Goal: Complete application form

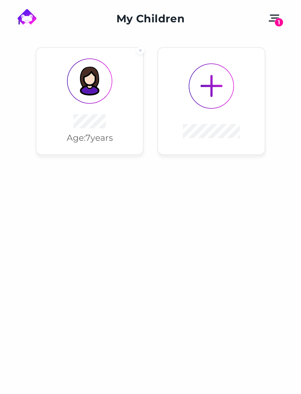
click at [111, 102] on div "Age: [DEMOGRAPHIC_DATA] years" at bounding box center [89, 101] width 106 height 106
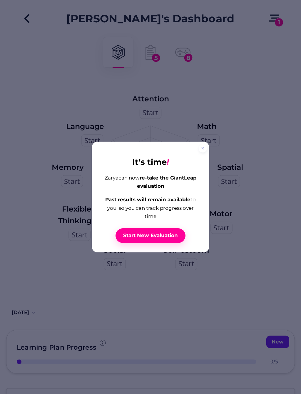
click at [206, 153] on div at bounding box center [203, 148] width 8 height 8
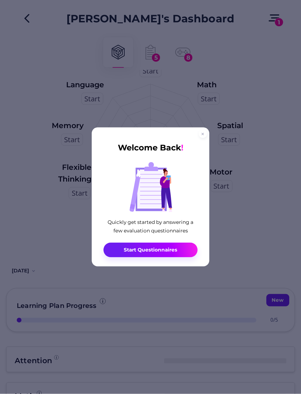
scroll to position [42, 0]
click at [183, 248] on button "Start Questionnaires" at bounding box center [150, 250] width 94 height 14
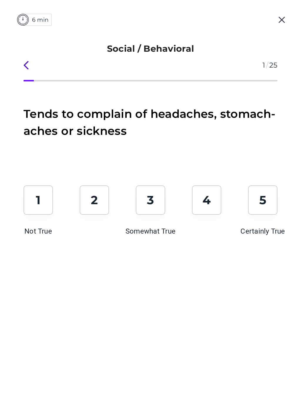
click at [98, 207] on p "2" at bounding box center [94, 200] width 7 height 15
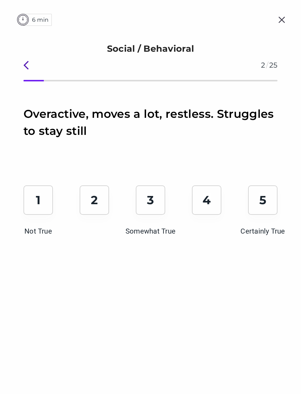
click at [44, 203] on div "1 Not True" at bounding box center [38, 200] width 29 height 29
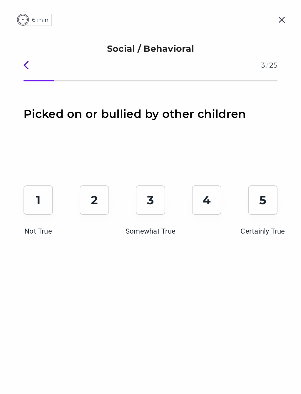
click at [43, 209] on div "1 Not True" at bounding box center [38, 200] width 29 height 29
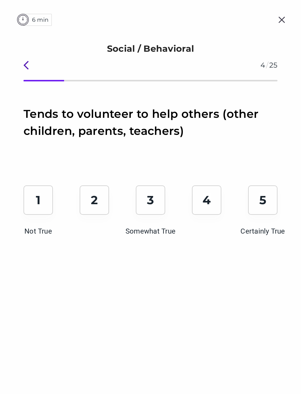
click at [258, 206] on div "5 Certainly True" at bounding box center [262, 200] width 29 height 29
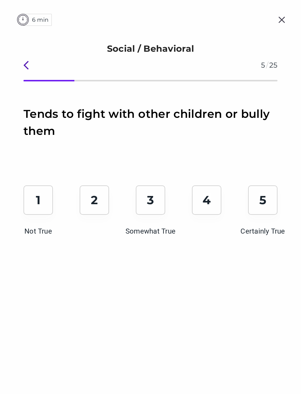
click at [42, 200] on div "1 Not True" at bounding box center [38, 200] width 29 height 29
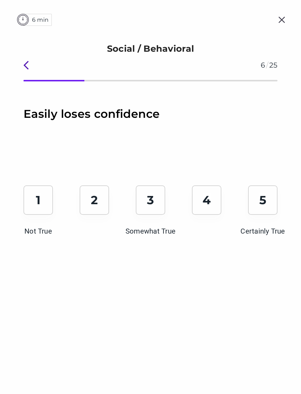
click at [212, 206] on div "4" at bounding box center [206, 200] width 29 height 29
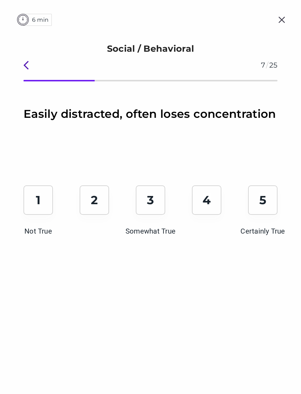
click at [41, 209] on div "1 Not True" at bounding box center [38, 200] width 29 height 29
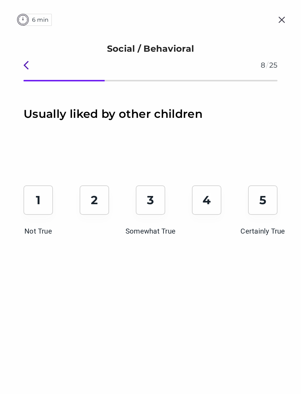
click at [258, 207] on div "5 Certainly True" at bounding box center [262, 200] width 29 height 29
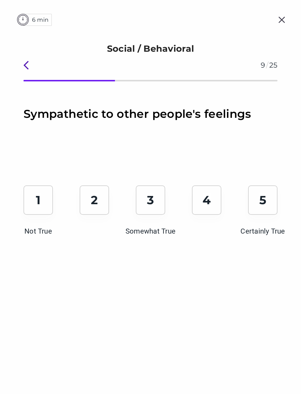
click at [265, 203] on p "5" at bounding box center [262, 200] width 7 height 15
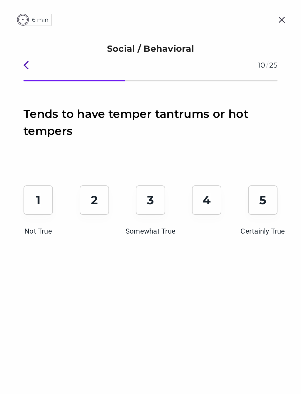
click at [264, 206] on p "5" at bounding box center [262, 200] width 7 height 15
click at [43, 205] on div "1 Not True" at bounding box center [38, 200] width 29 height 29
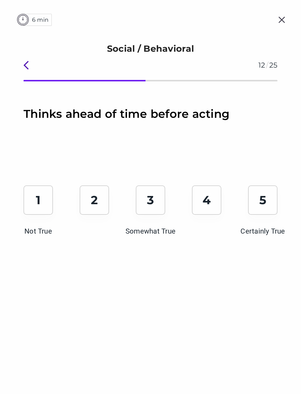
click at [263, 200] on p "5" at bounding box center [262, 200] width 7 height 15
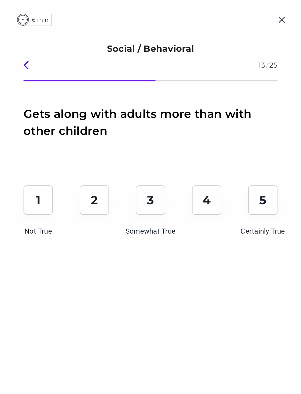
click at [150, 202] on p "3" at bounding box center [150, 200] width 7 height 15
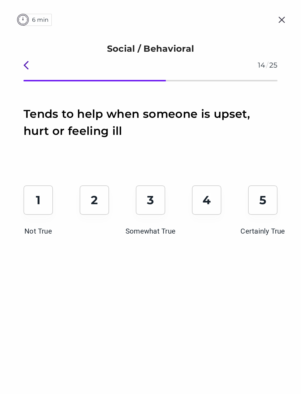
click at [263, 200] on p "5" at bounding box center [262, 200] width 7 height 15
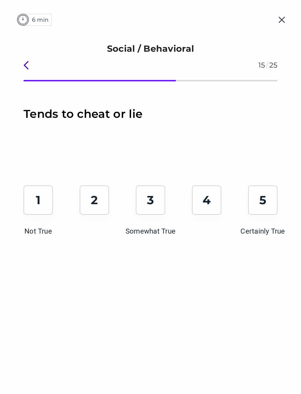
click at [38, 199] on p "1" at bounding box center [38, 200] width 5 height 15
click at [35, 207] on div "1 Not True" at bounding box center [38, 200] width 29 height 29
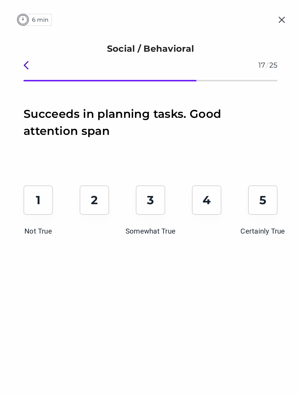
click at [32, 208] on div "1 Not True" at bounding box center [38, 200] width 29 height 29
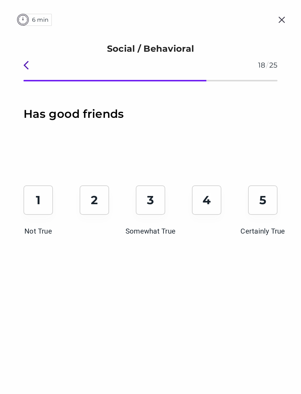
click at [271, 206] on div "5 Certainly True" at bounding box center [262, 200] width 29 height 29
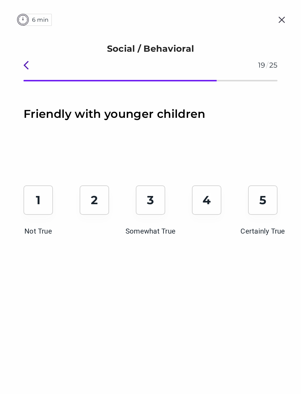
click at [265, 203] on p "5" at bounding box center [262, 200] width 7 height 15
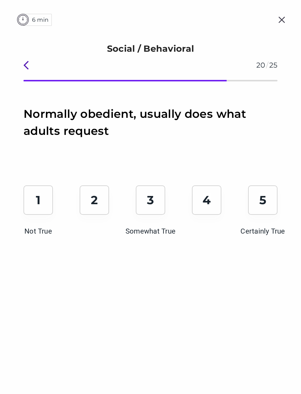
click at [276, 206] on div "5 Certainly True" at bounding box center [262, 200] width 29 height 29
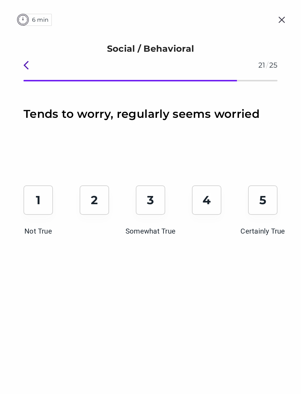
click at [35, 208] on div "1 Not True" at bounding box center [38, 200] width 29 height 29
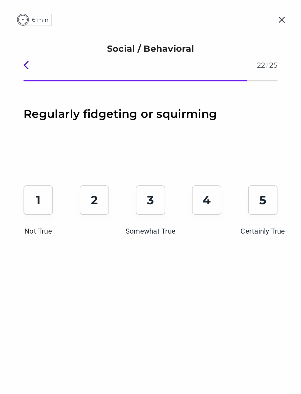
click at [39, 212] on div "1 Not True" at bounding box center [38, 200] width 29 height 29
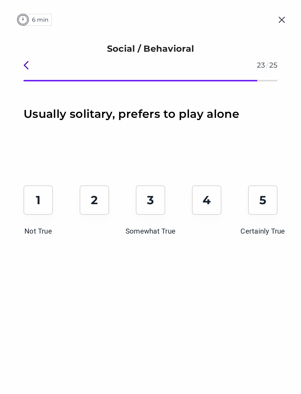
click at [46, 208] on div "1 Not True" at bounding box center [38, 200] width 29 height 29
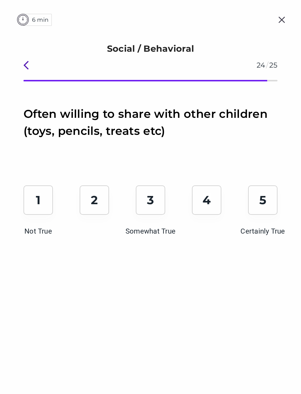
click at [267, 206] on div "5 Certainly True" at bounding box center [262, 200] width 29 height 29
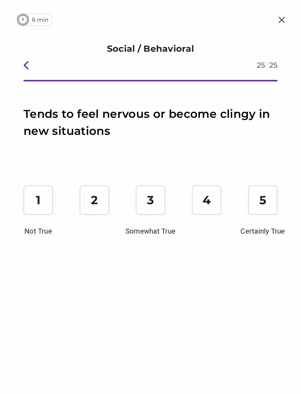
click at [39, 208] on div "1 Not True" at bounding box center [38, 200] width 29 height 29
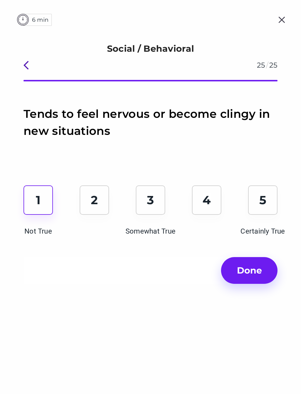
click at [263, 274] on span "Done" at bounding box center [249, 270] width 34 height 15
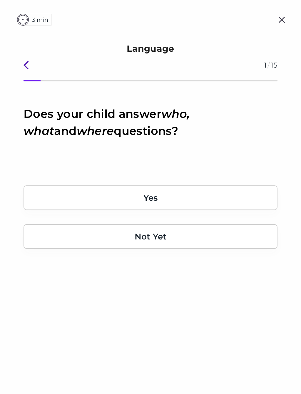
click at [193, 196] on div "Yes" at bounding box center [151, 198] width 254 height 25
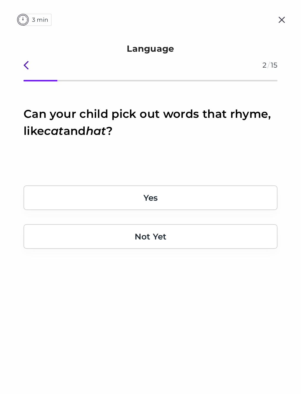
click at [202, 199] on div "Yes" at bounding box center [151, 198] width 254 height 25
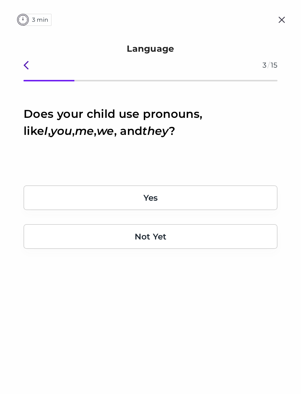
click at [209, 197] on div "Yes" at bounding box center [151, 198] width 254 height 25
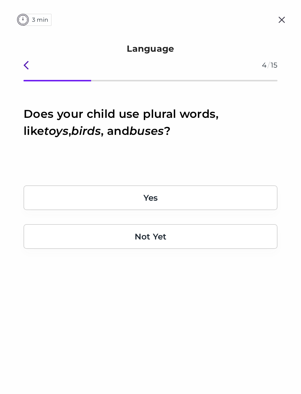
click at [210, 196] on div "Yes" at bounding box center [151, 198] width 254 height 25
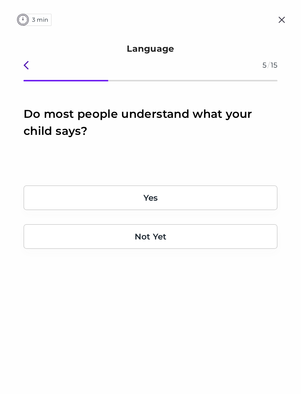
click at [240, 203] on div "Yes" at bounding box center [151, 198] width 254 height 25
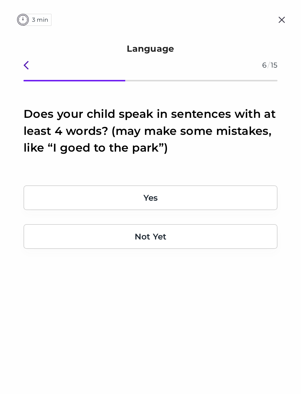
click at [245, 197] on div "Yes" at bounding box center [151, 198] width 254 height 25
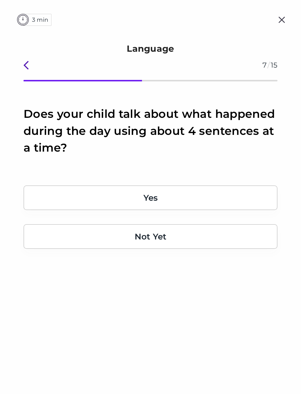
click at [237, 195] on div "Yes" at bounding box center [151, 198] width 254 height 25
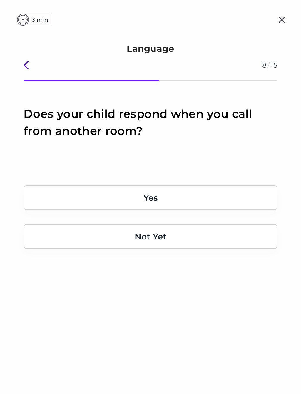
click at [254, 197] on div "Yes" at bounding box center [151, 198] width 254 height 25
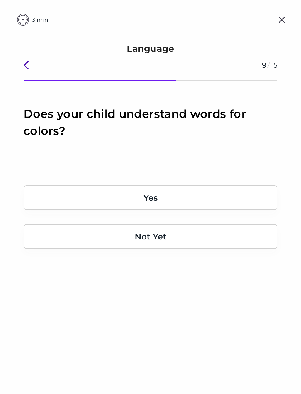
click at [247, 200] on div "Yes" at bounding box center [151, 198] width 254 height 25
click at [256, 203] on div "Yes" at bounding box center [151, 198] width 254 height 25
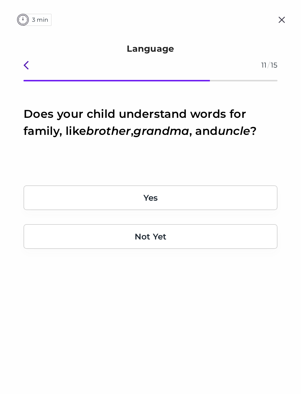
click at [249, 199] on div "Yes" at bounding box center [151, 198] width 254 height 25
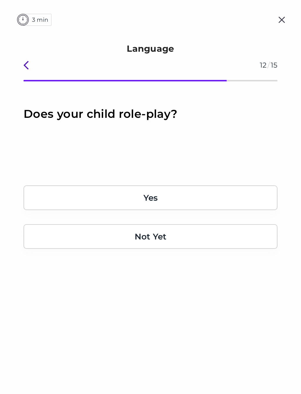
click at [216, 196] on div "Yes" at bounding box center [151, 198] width 254 height 25
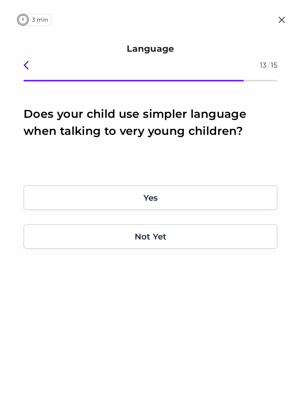
click at [176, 200] on div "Yes" at bounding box center [151, 198] width 254 height 25
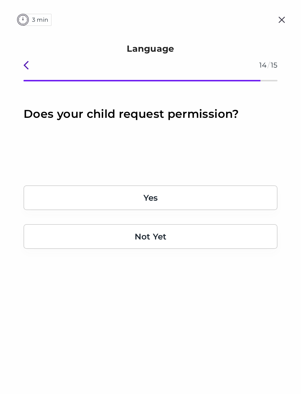
click at [176, 193] on div "Yes" at bounding box center [151, 198] width 254 height 25
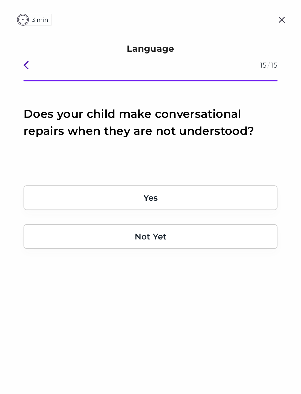
click at [165, 195] on div "Yes" at bounding box center [151, 198] width 254 height 25
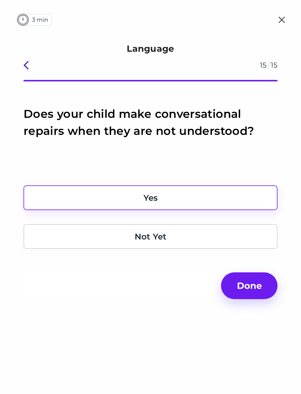
click at [255, 286] on span "Done" at bounding box center [249, 285] width 34 height 15
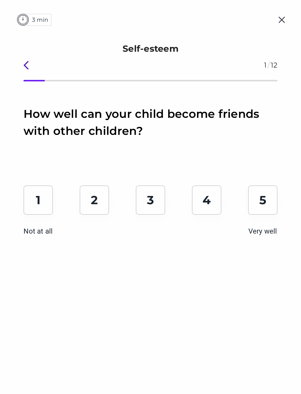
click at [260, 209] on div "5 Very well" at bounding box center [262, 200] width 29 height 29
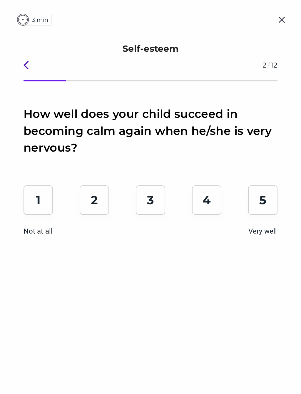
click at [39, 210] on div "1 Not at all" at bounding box center [38, 200] width 29 height 29
click at [190, 372] on div "How well does your child succeed in becoming calm again when he/she is very ner…" at bounding box center [150, 250] width 301 height 289
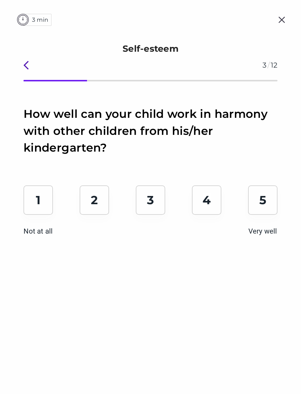
click at [283, 21] on img at bounding box center [282, 20] width 16 height 16
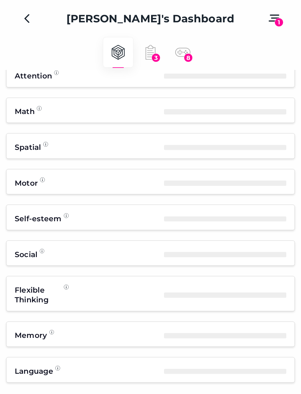
scroll to position [330, 0]
